Goal: Task Accomplishment & Management: Use online tool/utility

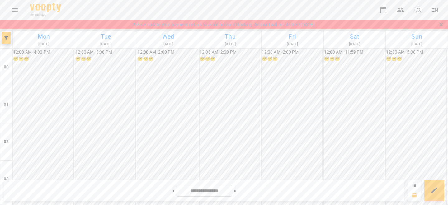
scroll to position [549, 0]
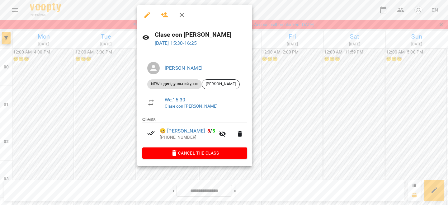
drag, startPoint x: 165, startPoint y: 126, endPoint x: 196, endPoint y: 132, distance: 32.0
drag, startPoint x: 196, startPoint y: 132, endPoint x: 165, endPoint y: 132, distance: 31.1
click at [165, 132] on span "😀 [PERSON_NAME] 3 / 5" at bounding box center [187, 130] width 55 height 7
copy link "[PERSON_NAME]"
click at [180, 10] on button "button" at bounding box center [181, 14] width 15 height 15
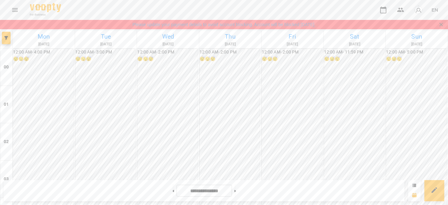
scroll to position [523, 0]
click at [424, 9] on button "button" at bounding box center [418, 10] width 16 height 16
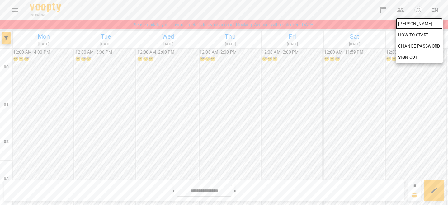
click at [412, 20] on span "[PERSON_NAME]" at bounding box center [419, 23] width 42 height 7
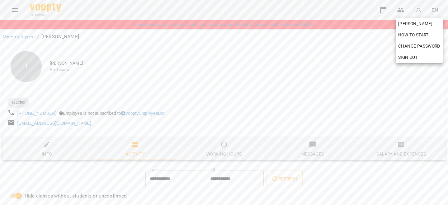
click at [394, 132] on div at bounding box center [224, 102] width 448 height 205
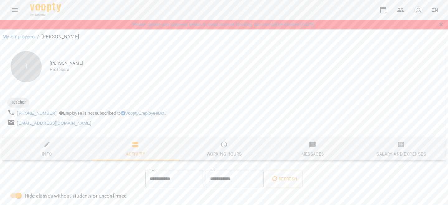
click at [395, 153] on div "Salary and Expenses" at bounding box center [400, 153] width 49 height 7
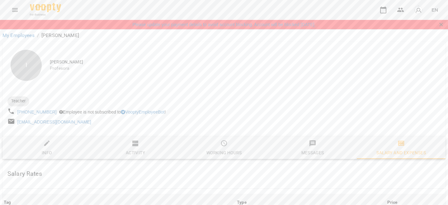
scroll to position [289, 0]
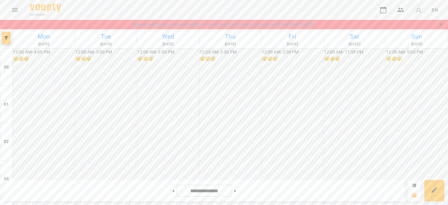
scroll to position [552, 0]
click at [418, 8] on img "button" at bounding box center [418, 10] width 9 height 9
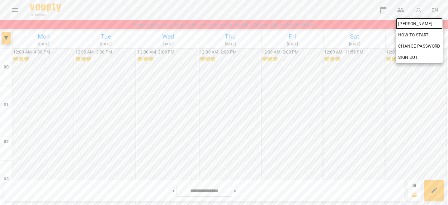
click at [416, 21] on span "[PERSON_NAME]" at bounding box center [419, 23] width 42 height 7
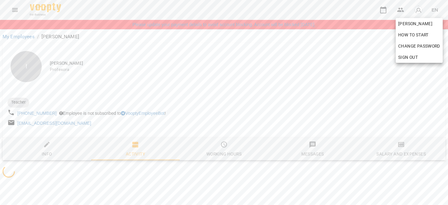
click at [397, 145] on div at bounding box center [224, 102] width 448 height 205
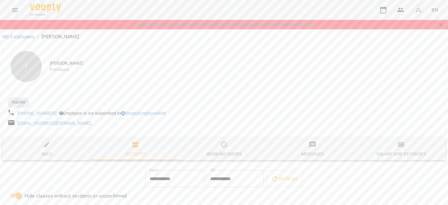
click at [394, 149] on span "Salary and Expenses" at bounding box center [401, 149] width 81 height 17
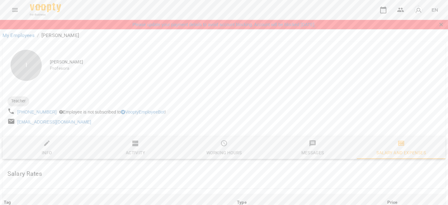
scroll to position [289, 0]
